Goal: Task Accomplishment & Management: Use online tool/utility

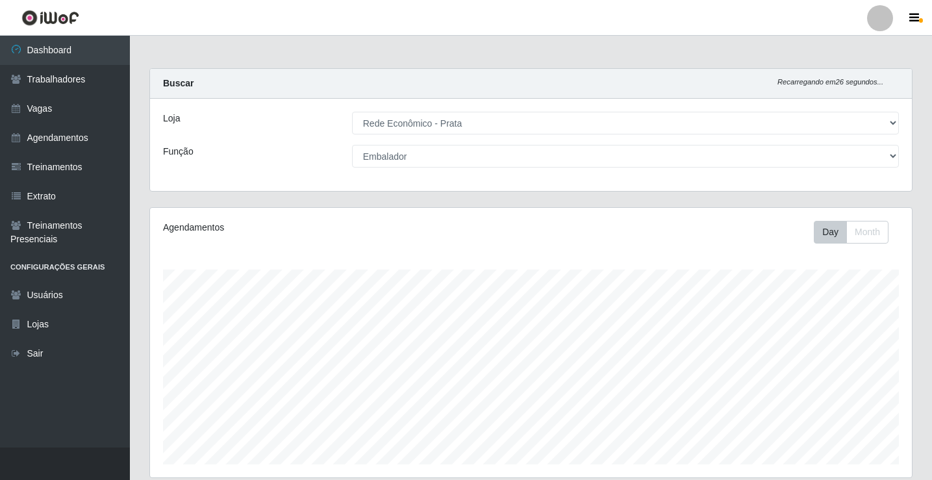
select select "192"
select select "1"
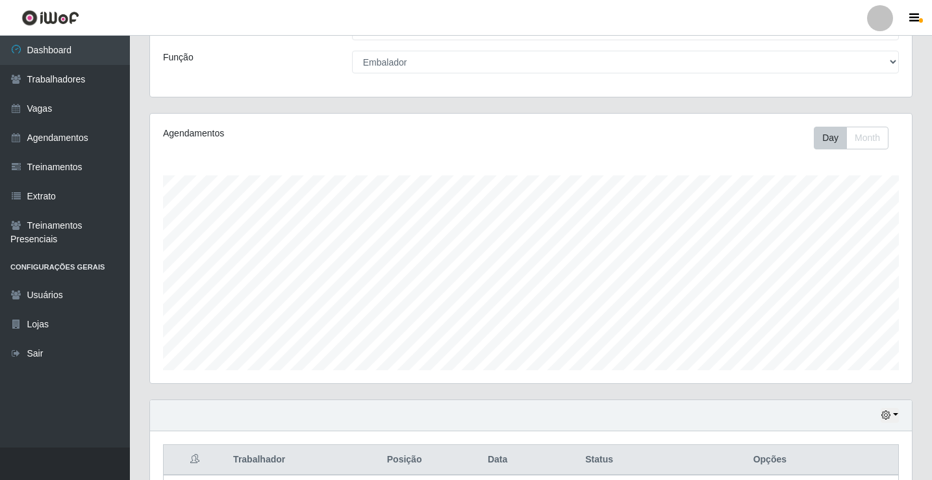
scroll to position [289, 0]
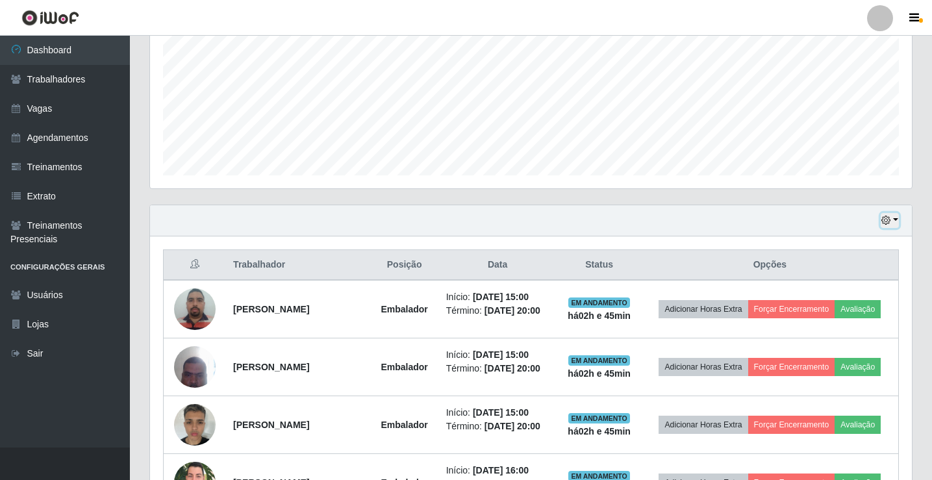
click at [895, 220] on button "button" at bounding box center [890, 220] width 18 height 15
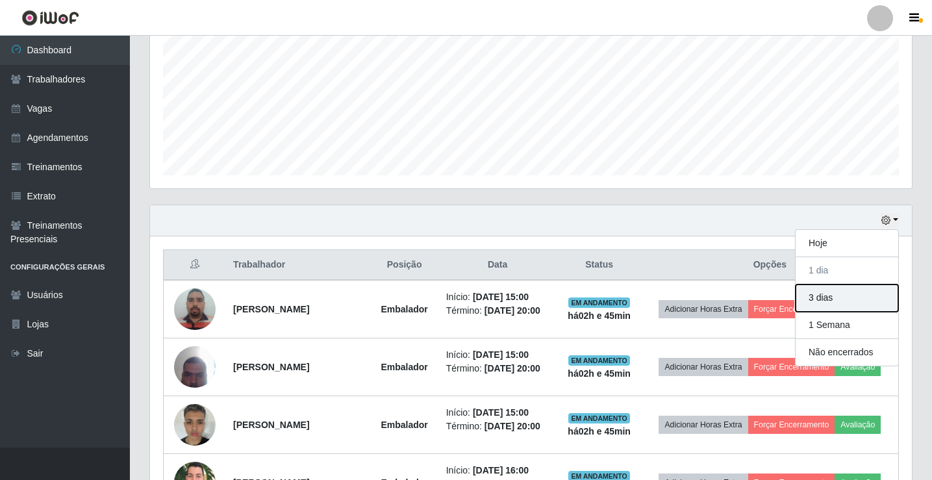
click at [848, 299] on button "3 dias" at bounding box center [847, 298] width 103 height 27
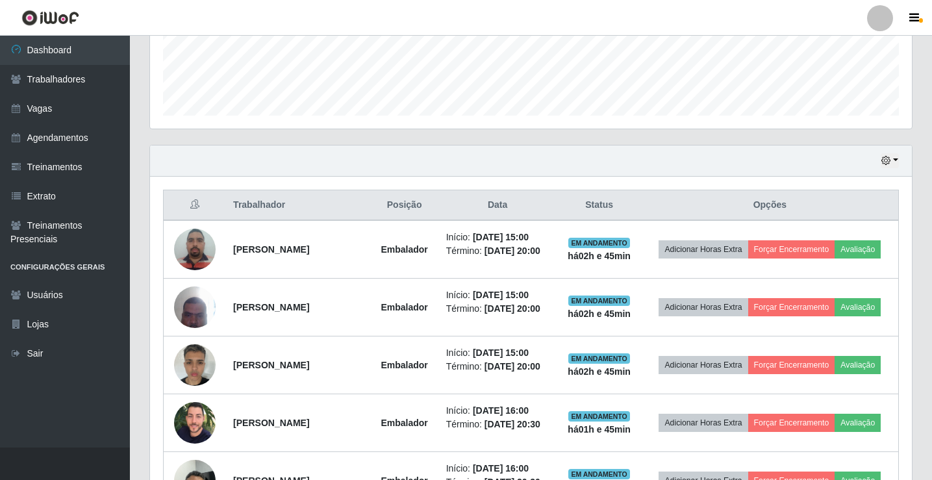
scroll to position [354, 0]
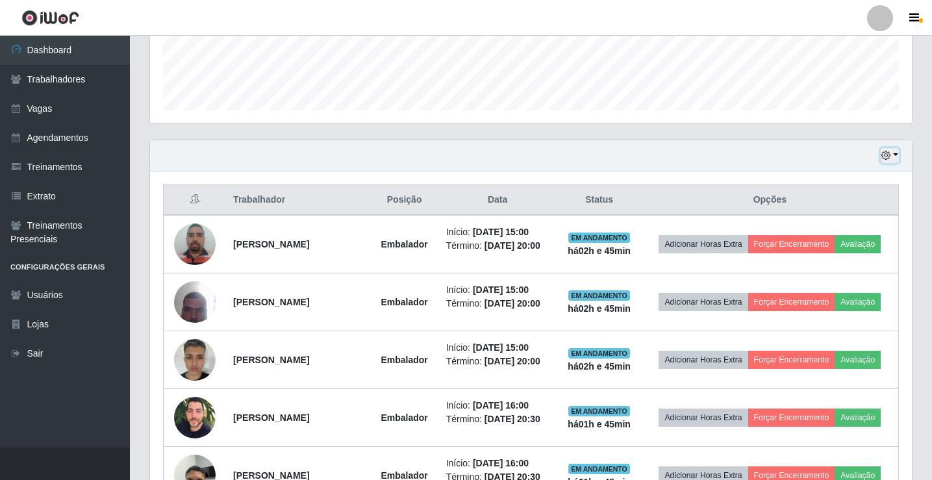
click at [896, 154] on button "button" at bounding box center [890, 155] width 18 height 15
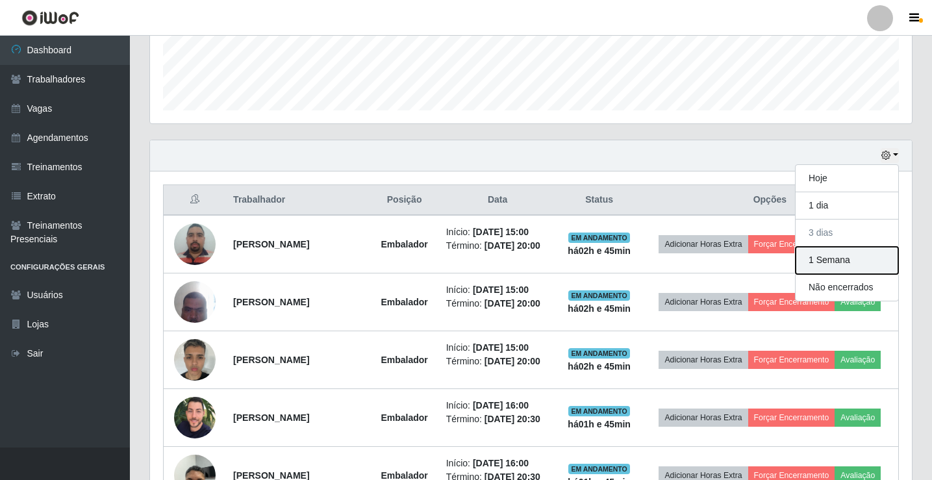
click at [845, 257] on button "1 Semana" at bounding box center [847, 260] width 103 height 27
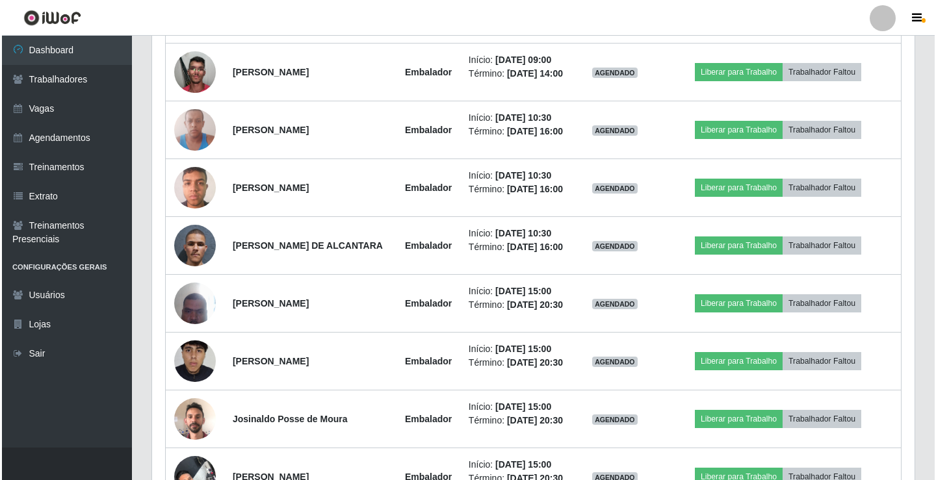
scroll to position [1458, 0]
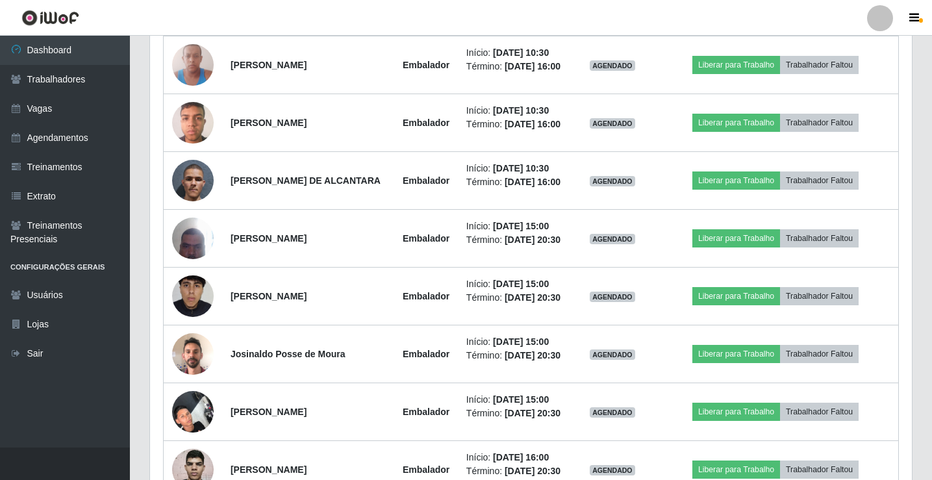
click at [197, 34] on img at bounding box center [193, 6] width 42 height 55
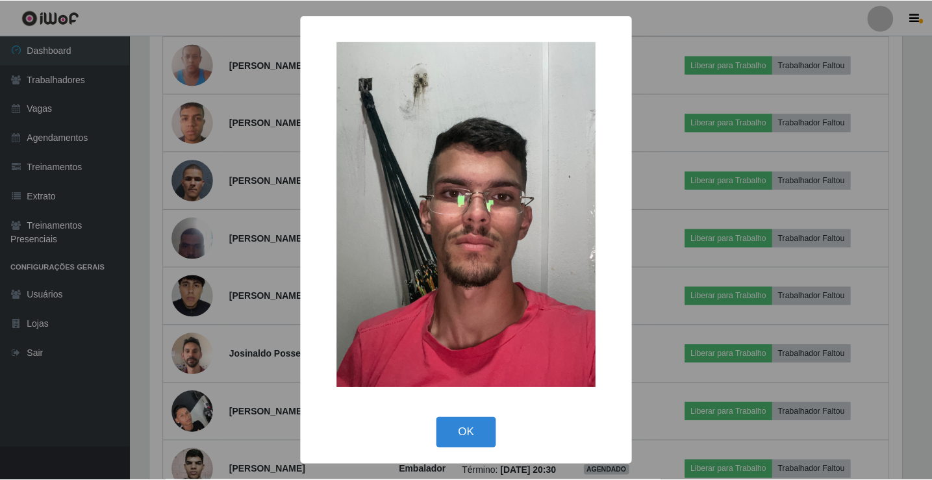
scroll to position [614, 0]
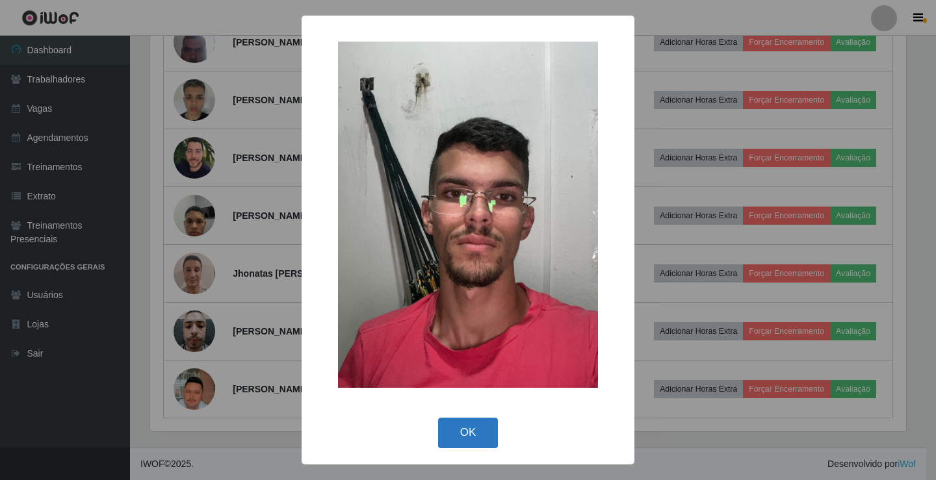
click at [470, 433] on button "OK" at bounding box center [468, 433] width 60 height 31
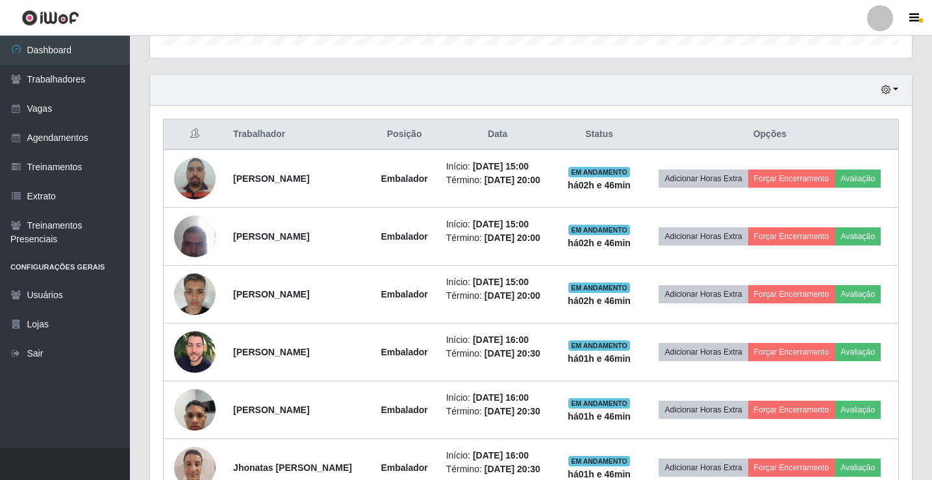
scroll to position [419, 0]
click at [897, 88] on button "button" at bounding box center [890, 90] width 18 height 15
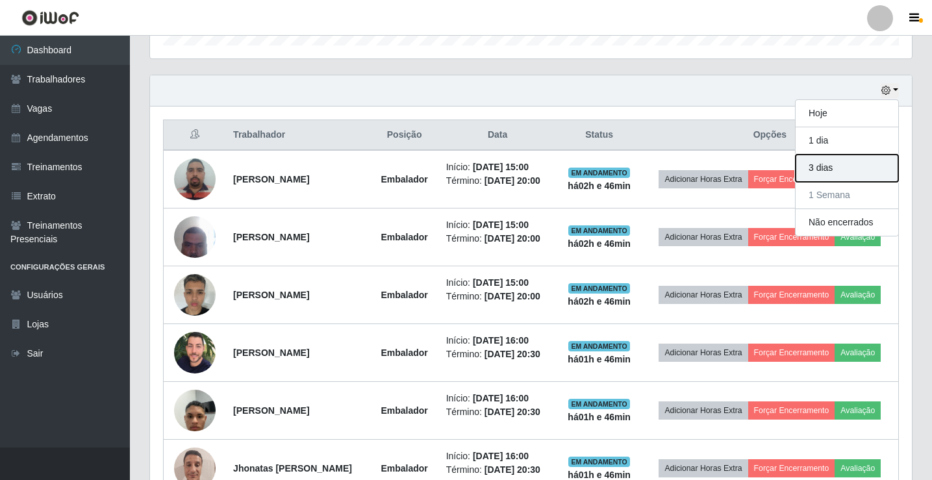
click at [835, 168] on button "3 dias" at bounding box center [847, 168] width 103 height 27
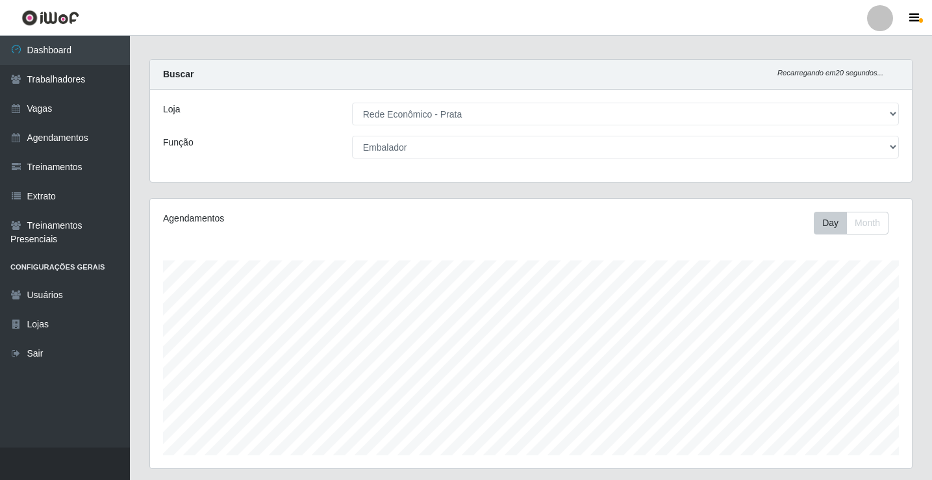
scroll to position [0, 0]
